Goal: Task Accomplishment & Management: Use online tool/utility

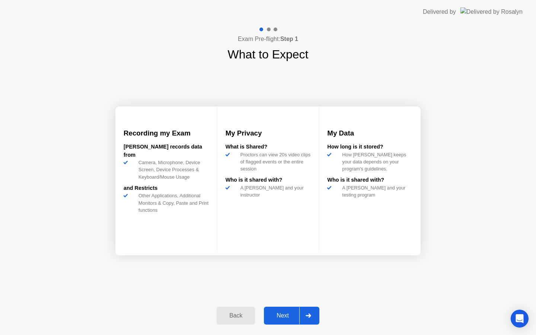
click at [282, 317] on div "Next" at bounding box center [282, 315] width 33 height 7
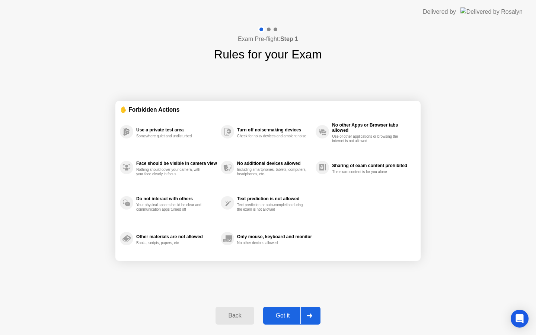
click at [282, 317] on div "Got it" at bounding box center [282, 315] width 35 height 7
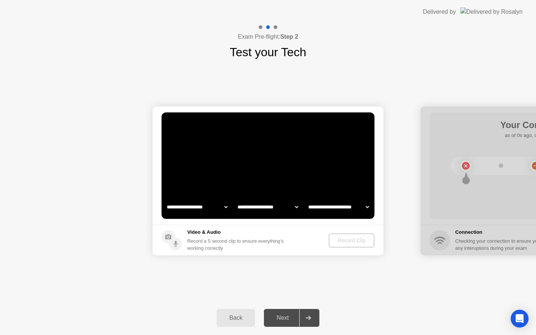
select select "**********"
select select "*******"
click at [282, 317] on div "Next" at bounding box center [282, 317] width 33 height 7
click at [338, 238] on div "Record Clip" at bounding box center [352, 240] width 40 height 6
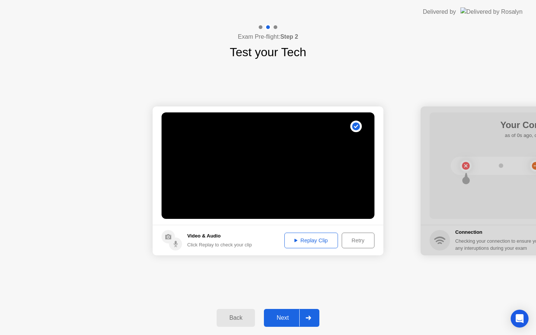
click at [283, 320] on div "Next" at bounding box center [282, 317] width 33 height 7
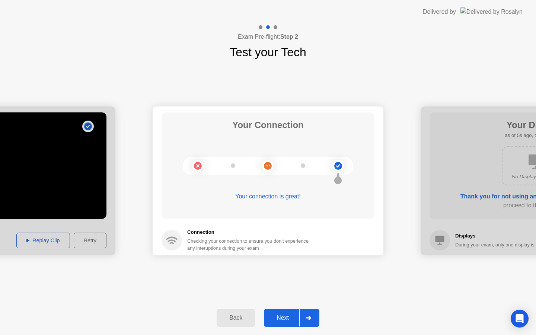
click at [282, 320] on div "Next" at bounding box center [282, 317] width 33 height 7
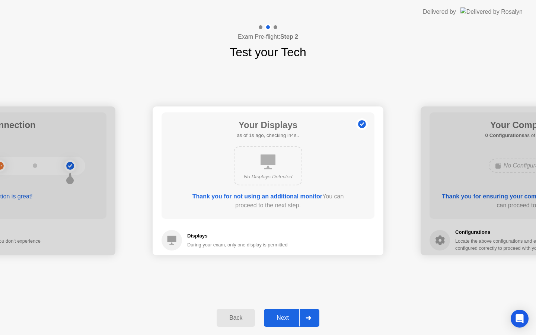
click at [282, 320] on div "Next" at bounding box center [282, 317] width 33 height 7
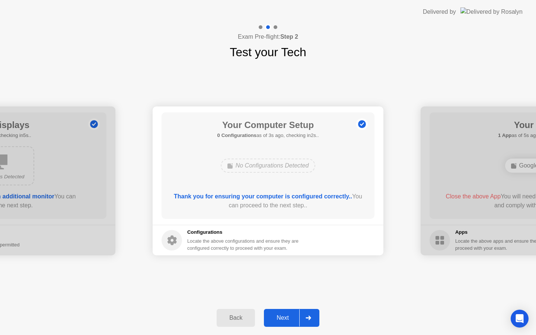
click at [282, 320] on div "Next" at bounding box center [282, 317] width 33 height 7
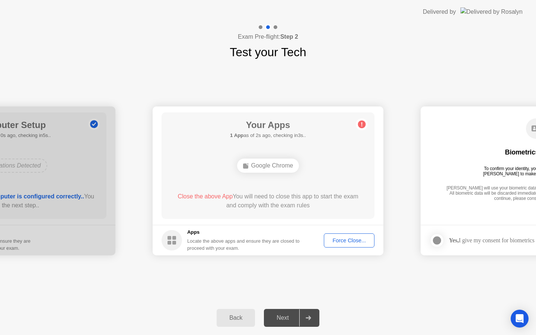
click at [344, 241] on div "Force Close..." at bounding box center [348, 240] width 45 height 6
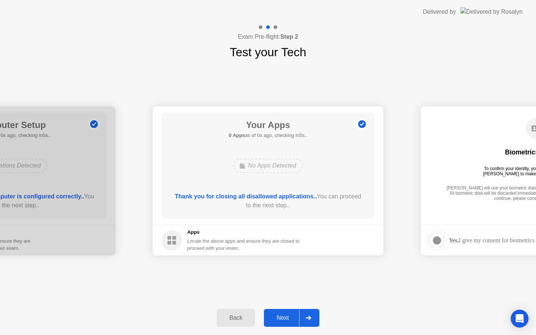
click at [278, 317] on div "Next" at bounding box center [282, 317] width 33 height 7
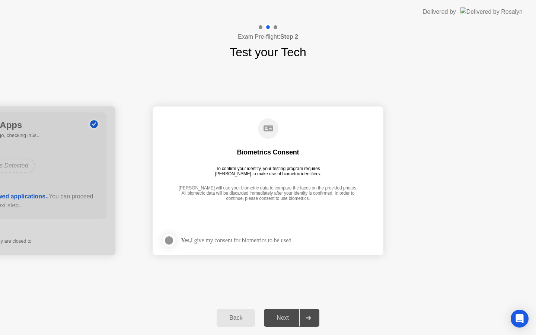
click at [278, 317] on div "Next" at bounding box center [282, 317] width 33 height 7
click at [199, 247] on div "Yes, I give my consent for biometrics to be used" at bounding box center [227, 240] width 130 height 15
click at [191, 240] on strong "Yes," at bounding box center [186, 240] width 10 height 6
click at [170, 241] on div at bounding box center [168, 240] width 9 height 9
click at [277, 316] on div "Next" at bounding box center [282, 317] width 33 height 7
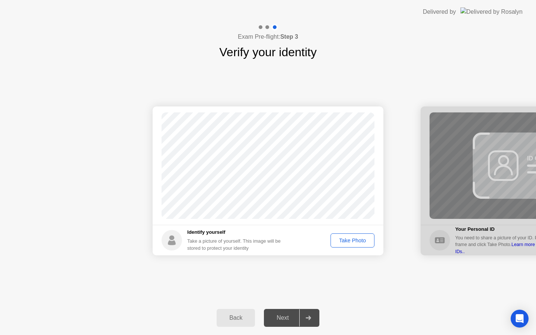
click at [277, 316] on div "Next" at bounding box center [282, 317] width 33 height 7
click at [192, 237] on div "Identify yourself Take a picture of yourself. This image will be stored to prot…" at bounding box center [236, 240] width 99 height 23
click at [350, 241] on div "Take Photo" at bounding box center [352, 240] width 39 height 6
click at [280, 318] on div "Next" at bounding box center [282, 317] width 33 height 7
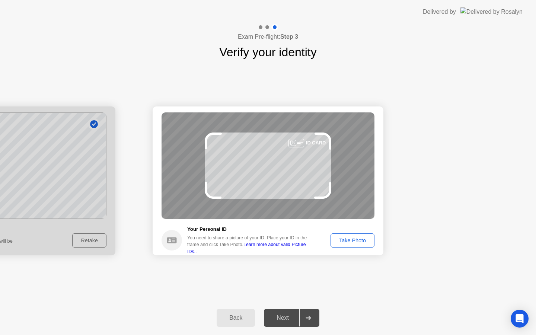
click at [336, 240] on div "Take Photo" at bounding box center [352, 240] width 39 height 6
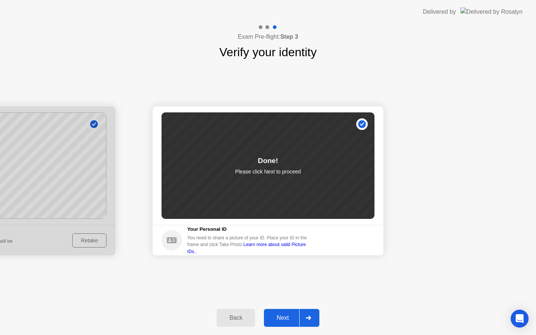
click at [275, 324] on button "Next" at bounding box center [291, 318] width 55 height 18
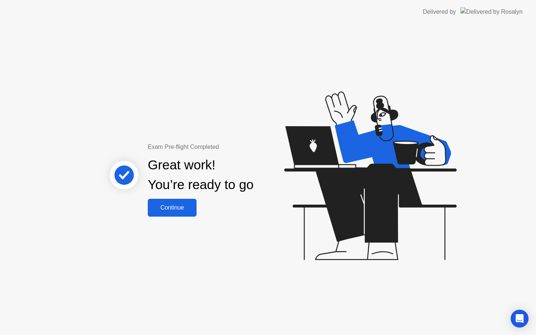
click at [178, 207] on div "Continue" at bounding box center [172, 207] width 44 height 7
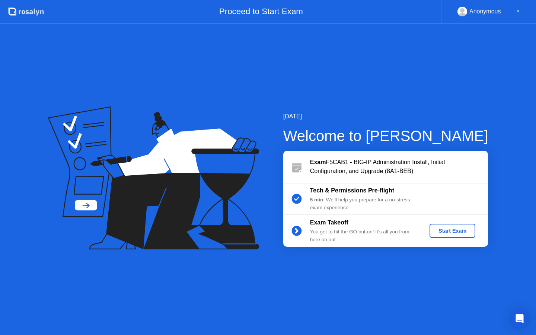
click at [454, 228] on div "Start Exam" at bounding box center [452, 231] width 40 height 6
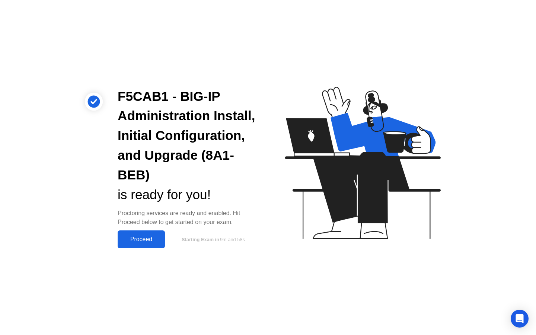
click at [159, 240] on div "Proceed" at bounding box center [141, 239] width 43 height 7
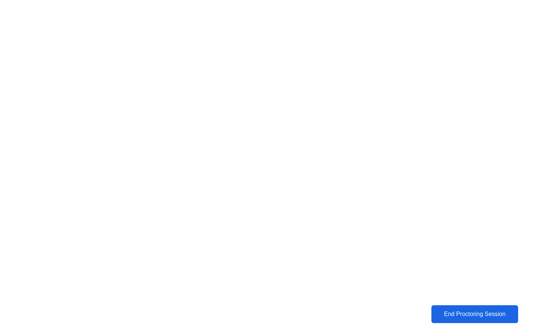
click at [454, 316] on div "End Proctoring Session" at bounding box center [475, 314] width 83 height 7
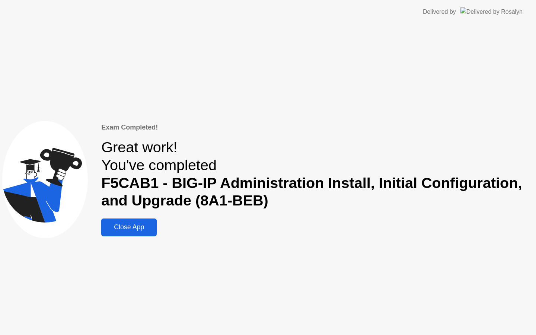
click at [117, 220] on button "Close App" at bounding box center [128, 227] width 55 height 18
